Goal: Task Accomplishment & Management: Use online tool/utility

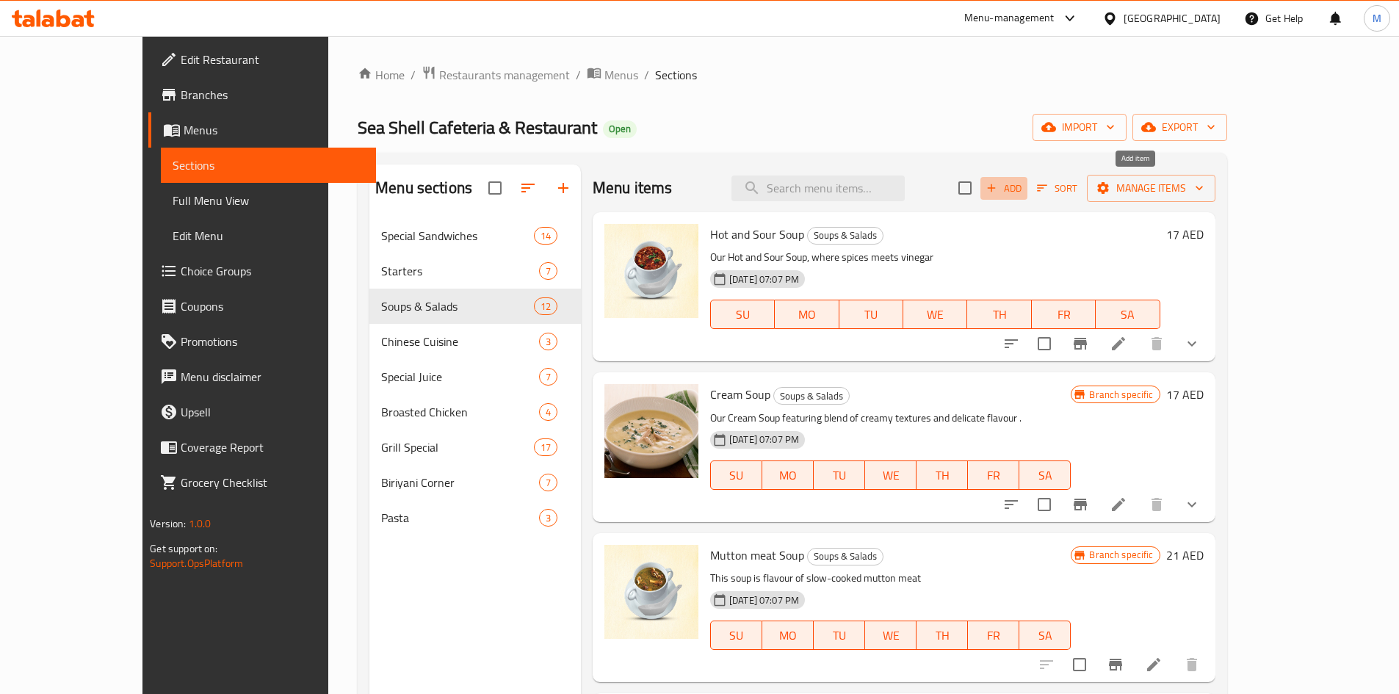
click at [1024, 188] on span "Add" at bounding box center [1004, 188] width 40 height 17
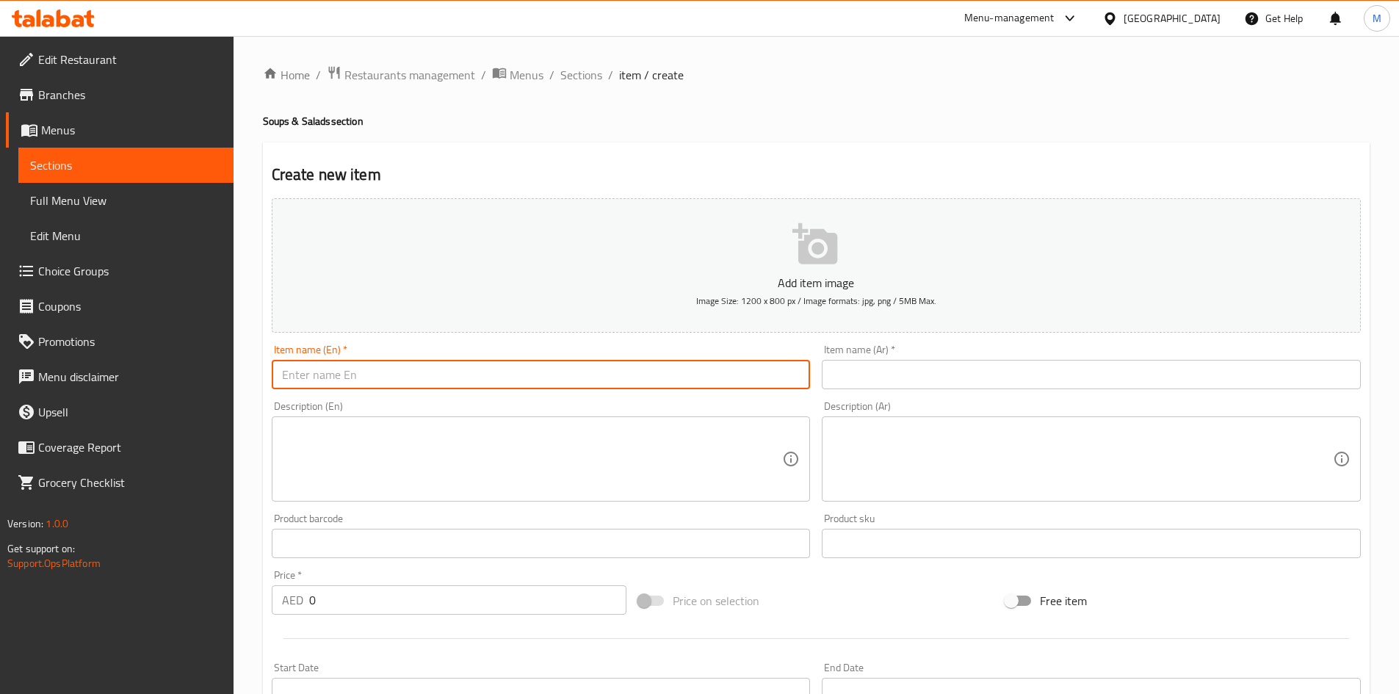
click at [438, 372] on input "text" at bounding box center [541, 374] width 539 height 29
paste input "Cream of Seafood soup"
type input "Cream of Seafood soup"
click at [401, 606] on input "0" at bounding box center [468, 599] width 318 height 29
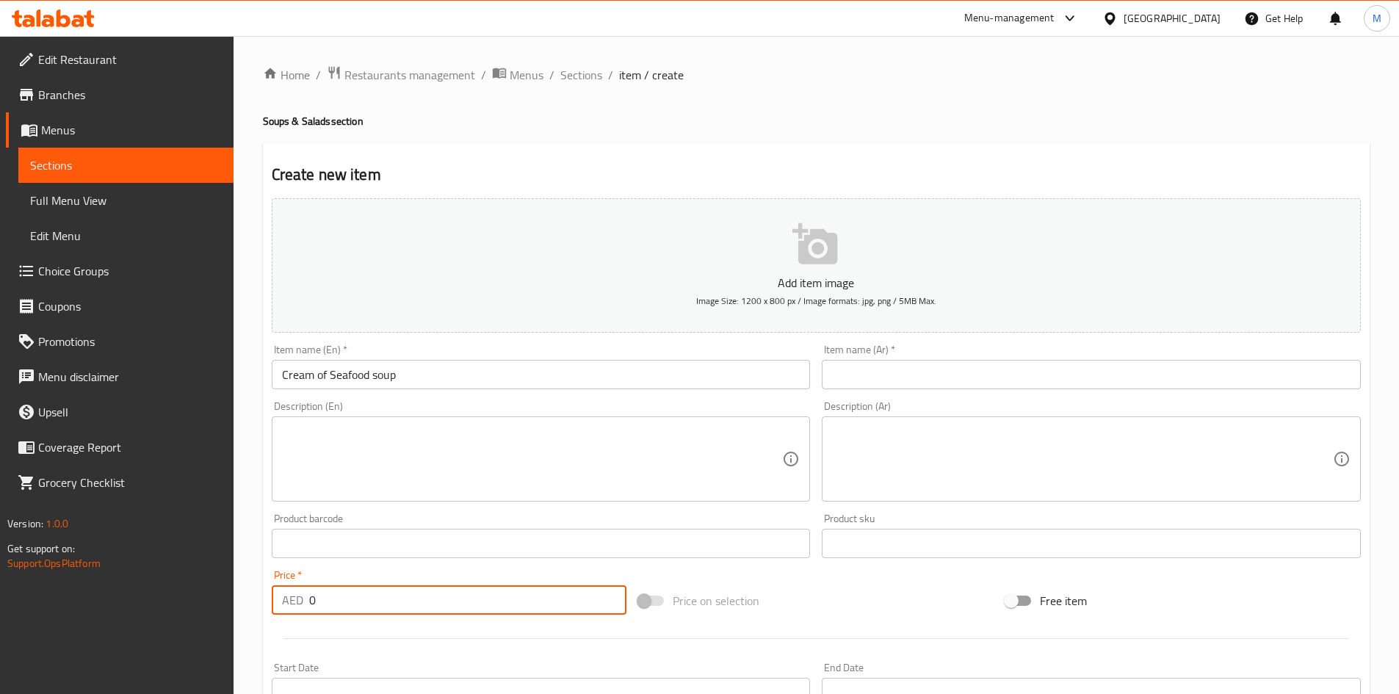
click at [401, 606] on input "0" at bounding box center [468, 599] width 318 height 29
paste input "19"
type input "19"
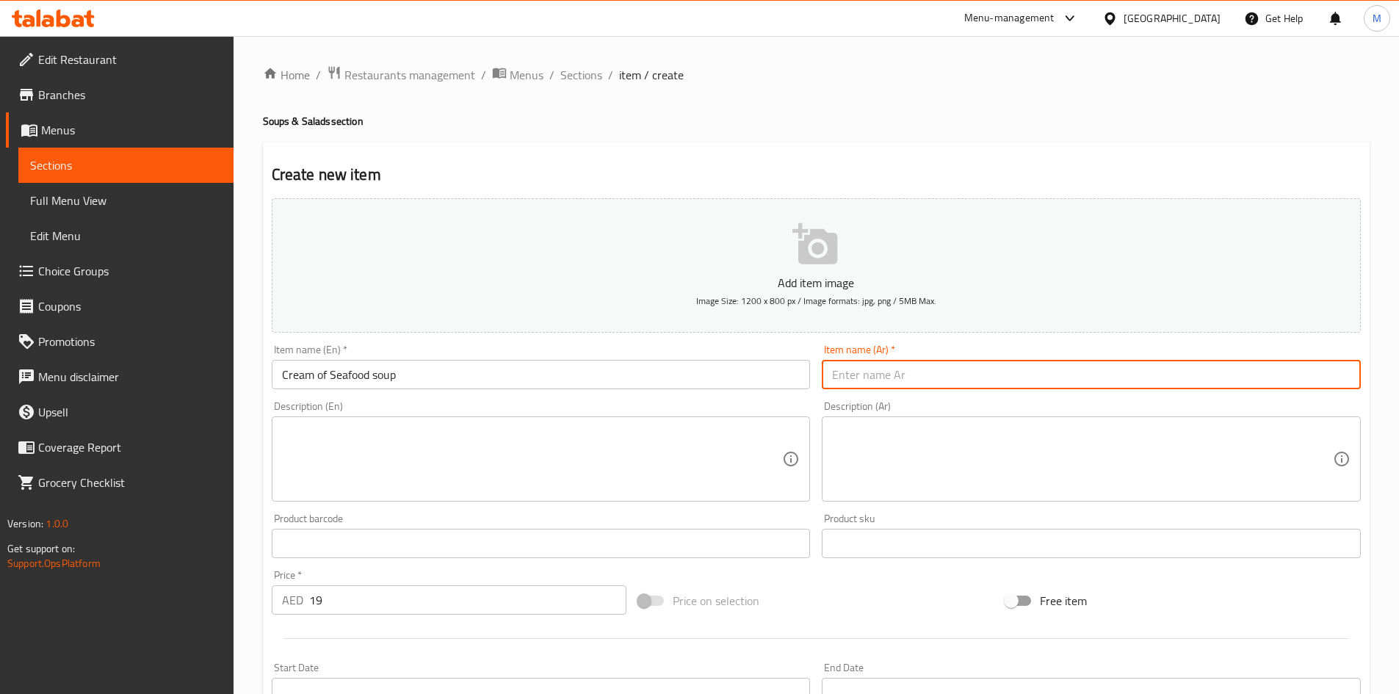
click at [884, 372] on input "text" at bounding box center [1091, 374] width 539 height 29
paste input "creamy seafood chowder is packed with shrimp, fish, and rich flavors"
type input "creamy seafood chowder is packed with shrimp, fish, and rich flavors"
click at [679, 434] on div "Description (En)" at bounding box center [541, 458] width 539 height 85
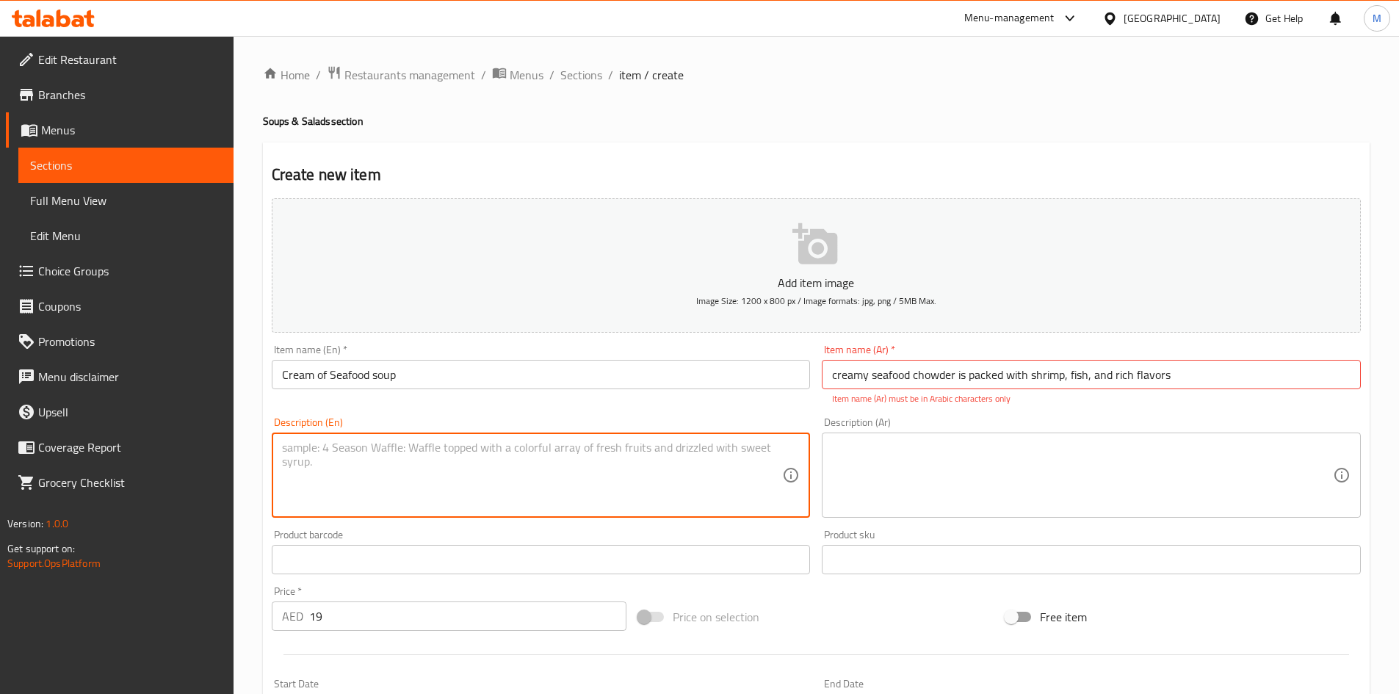
paste textarea "creamy seafood chowder is packed with shrimp, fish, and rich flavors"
type textarea "creamy seafood chowder is packed with shrimp, fish, and rich flavors"
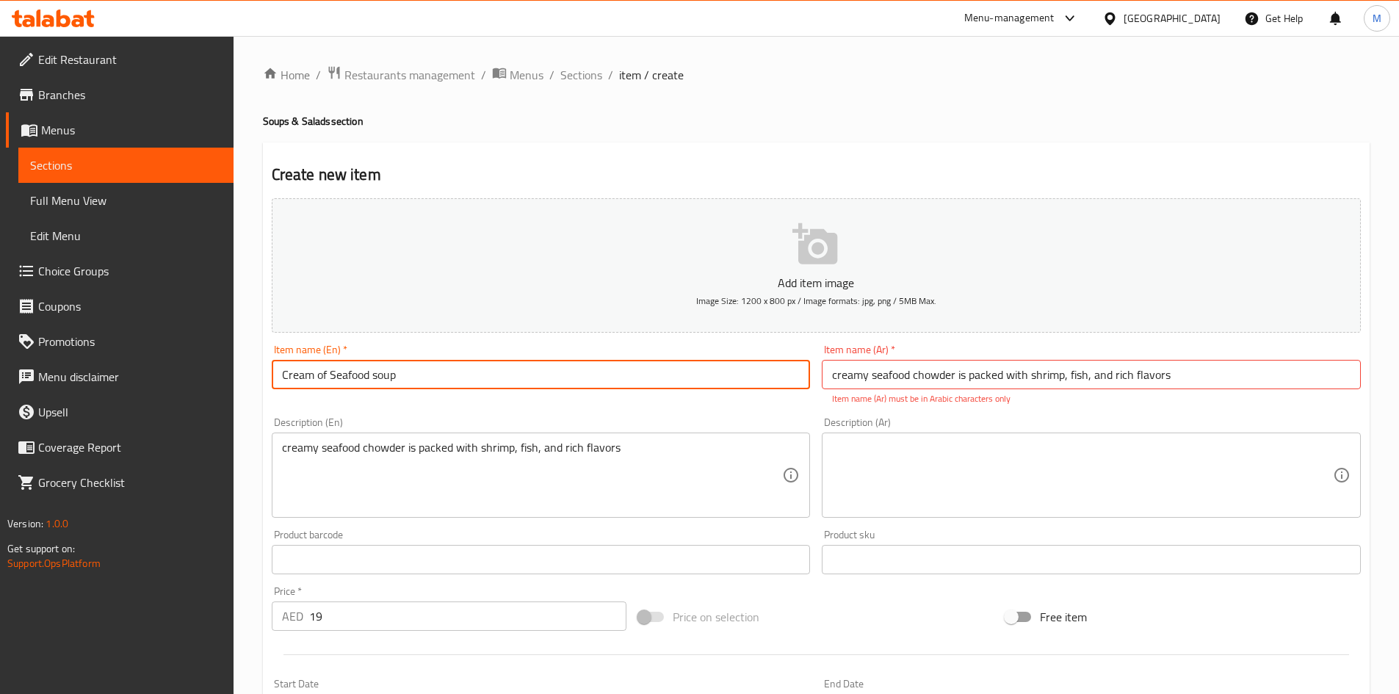
click at [556, 366] on input "Cream of Seafood soup" at bounding box center [541, 374] width 539 height 29
